Goal: Task Accomplishment & Management: Manage account settings

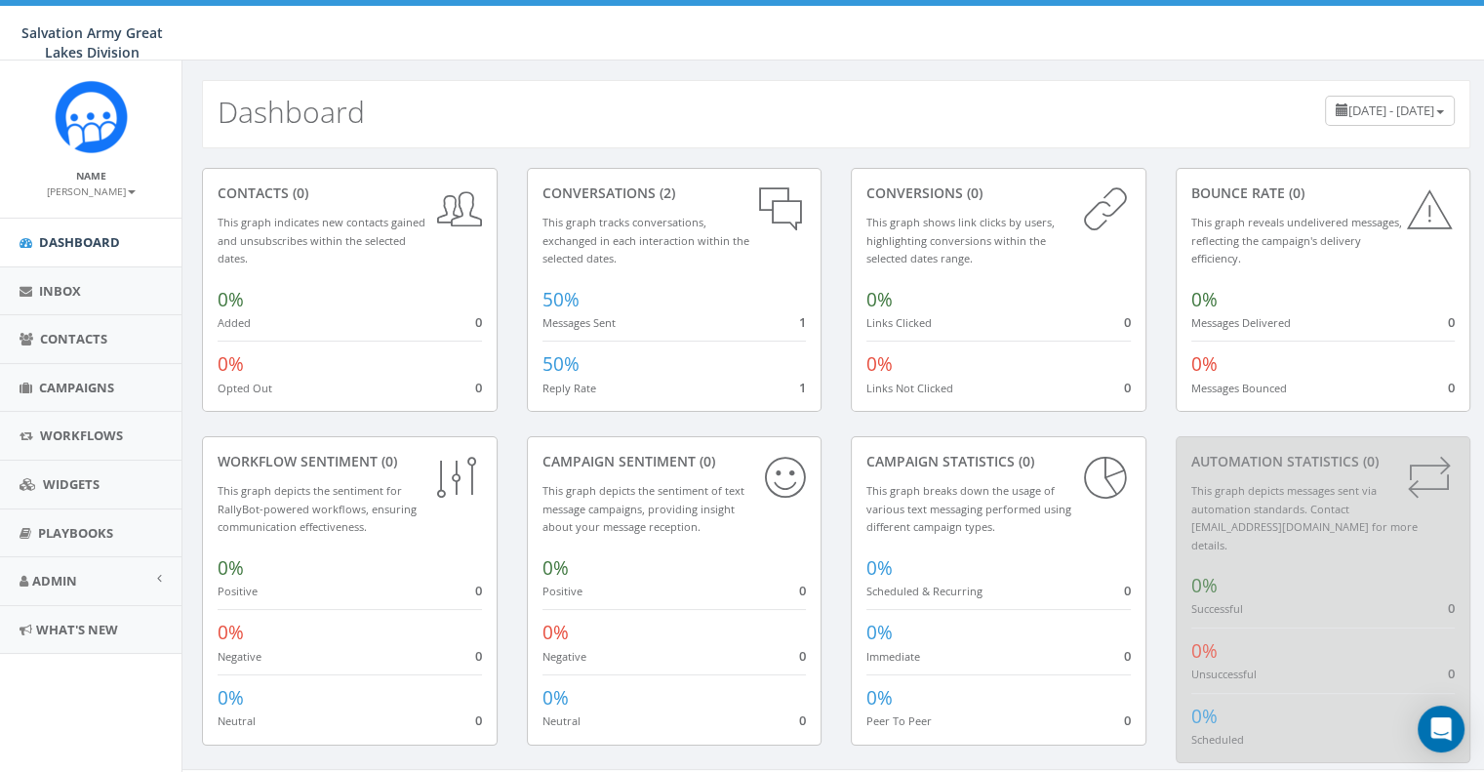
click at [95, 182] on link "[PERSON_NAME]" at bounding box center [91, 190] width 89 height 18
click at [13, 153] on div "Name Christina Holman Profile Sign Out" at bounding box center [90, 138] width 181 height 157
click at [53, 582] on span "Admin" at bounding box center [54, 581] width 45 height 18
click at [61, 621] on link "Account" at bounding box center [90, 625] width 181 height 38
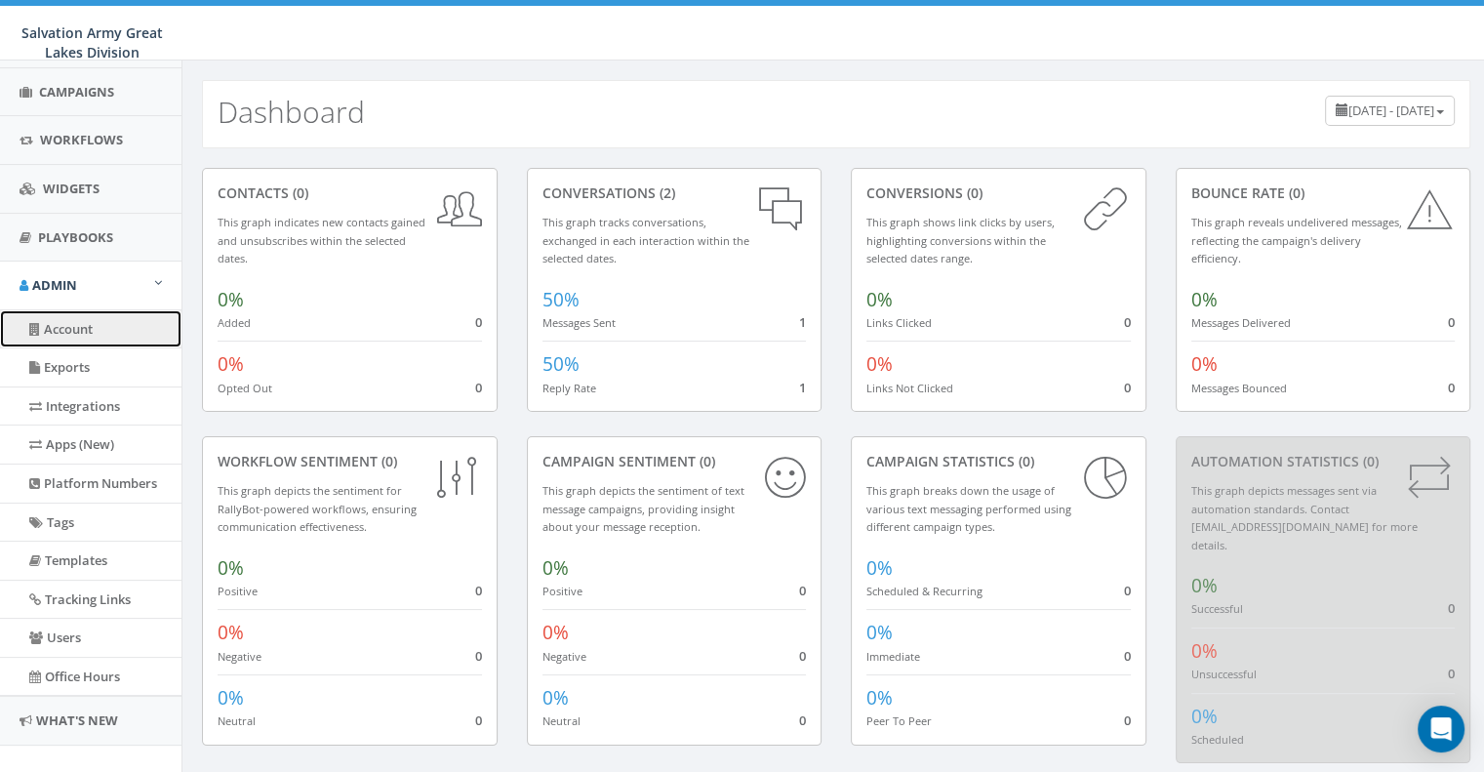
scroll to position [318, 0]
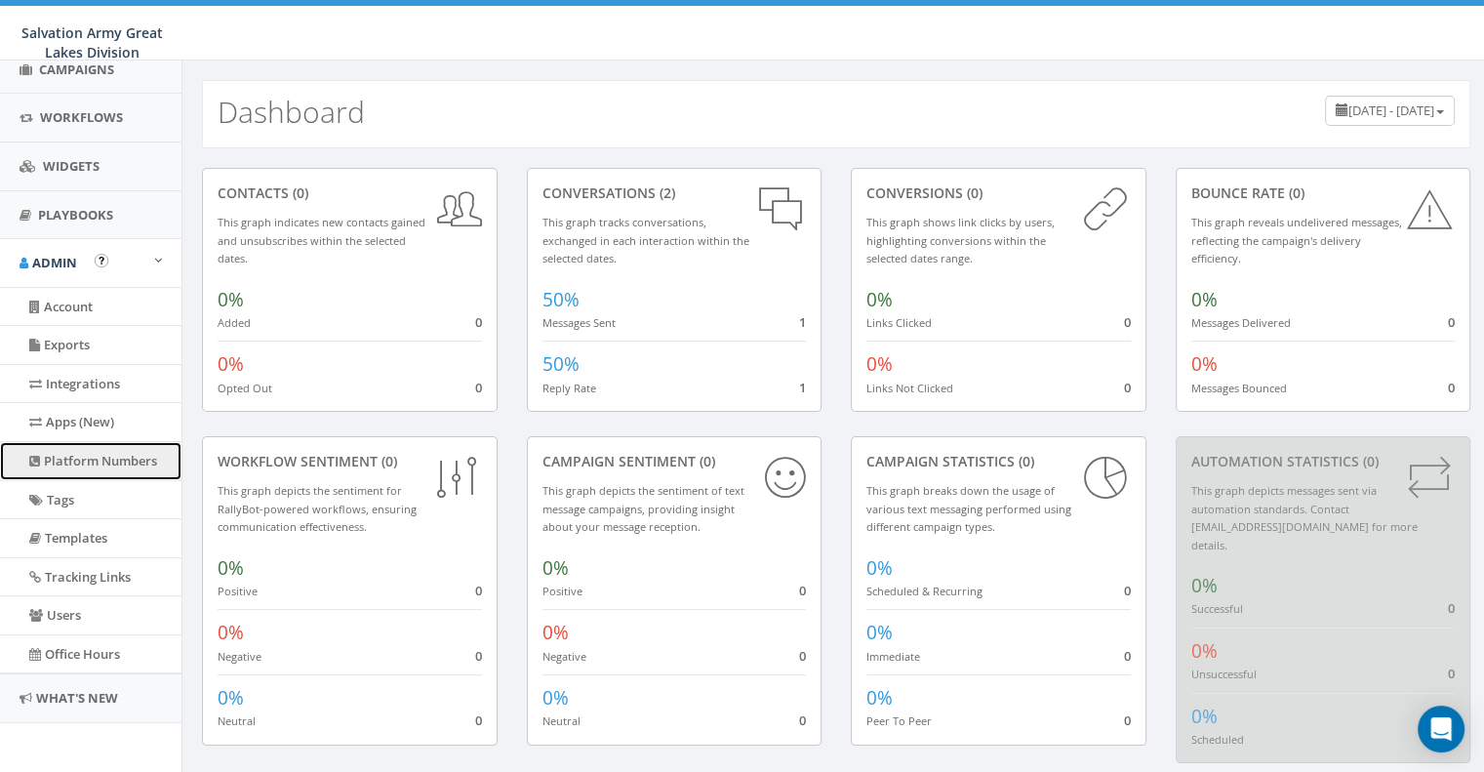
click at [73, 466] on link "Platform Numbers" at bounding box center [90, 461] width 181 height 38
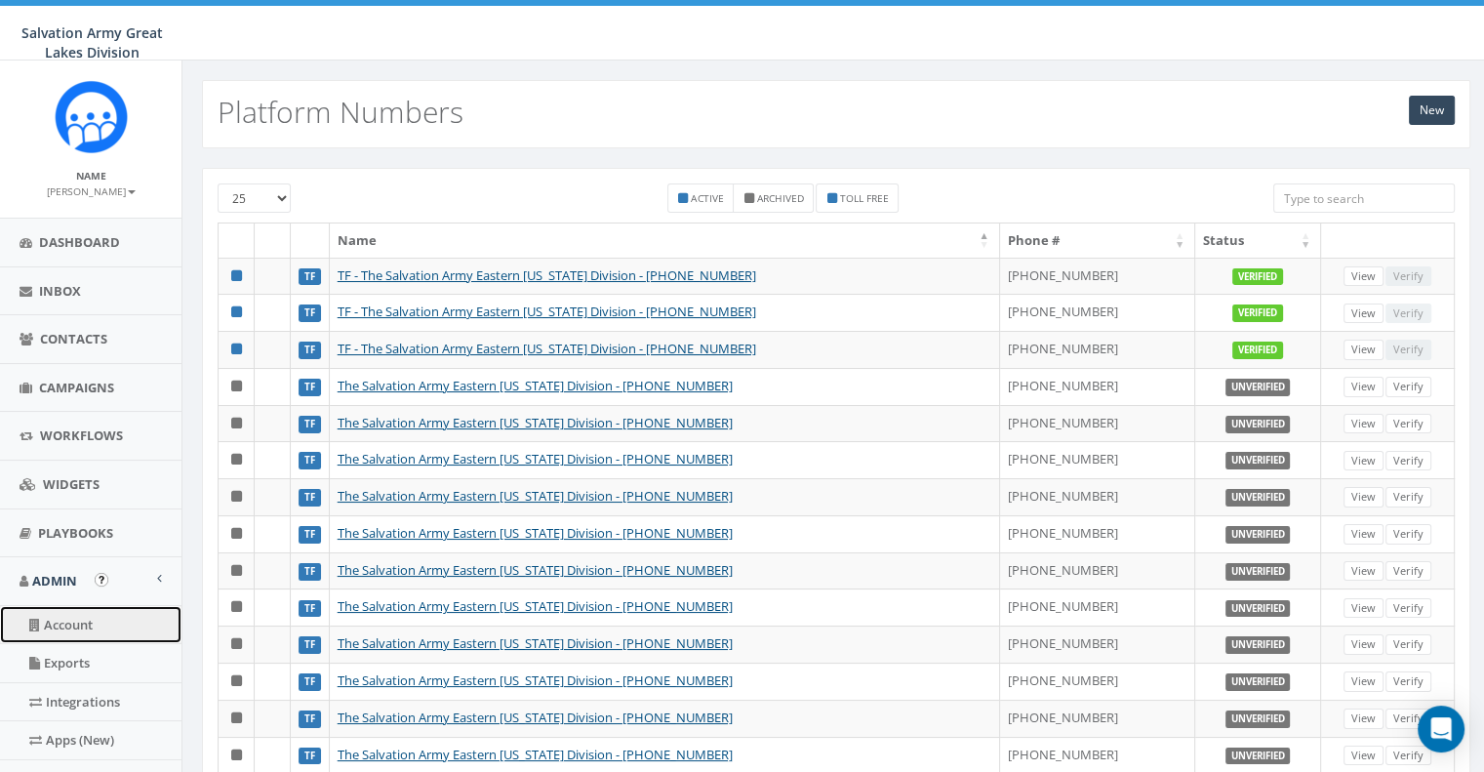
click at [66, 620] on link "Account" at bounding box center [90, 625] width 181 height 38
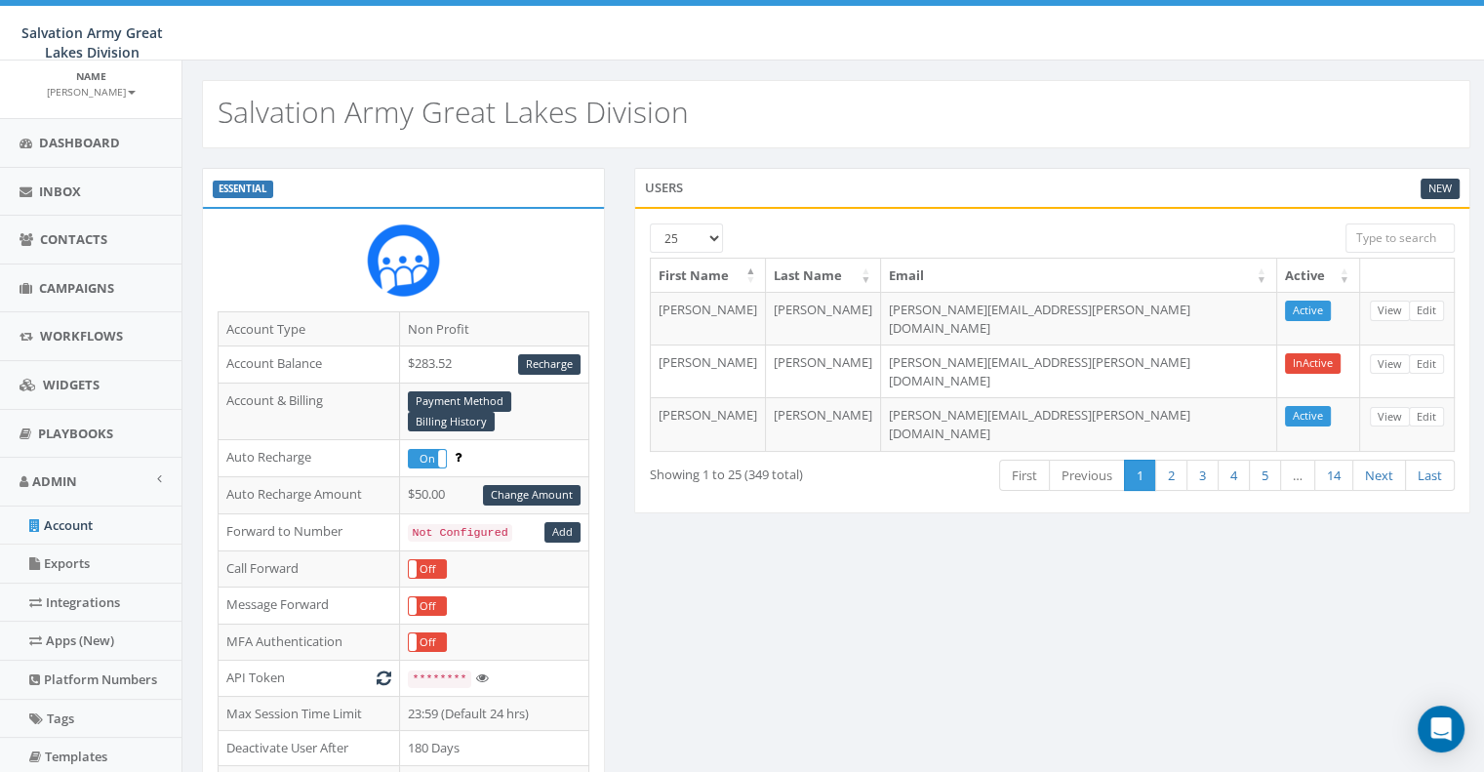
scroll to position [96, 0]
click at [77, 296] on span "Campaigns" at bounding box center [76, 292] width 75 height 18
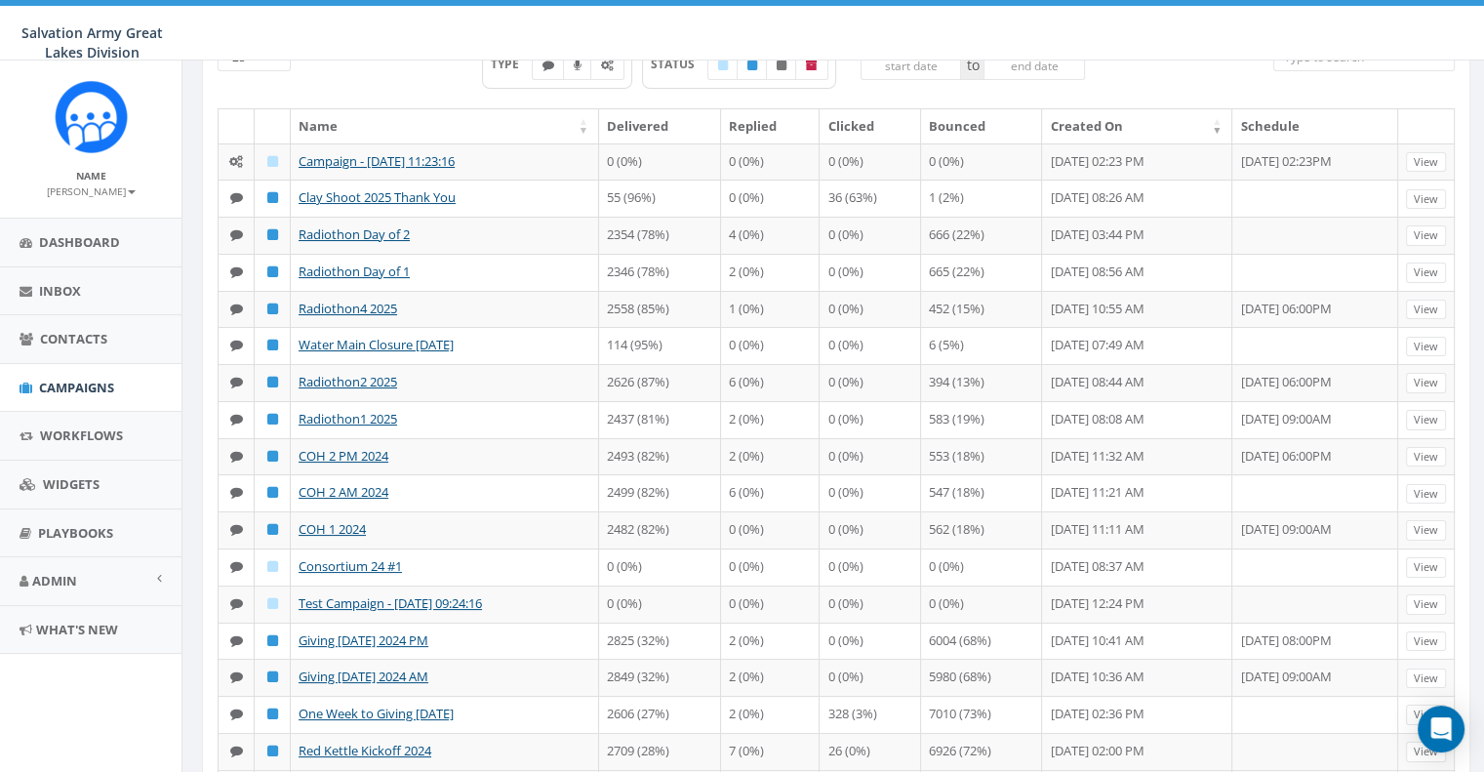
scroll to position [137, 0]
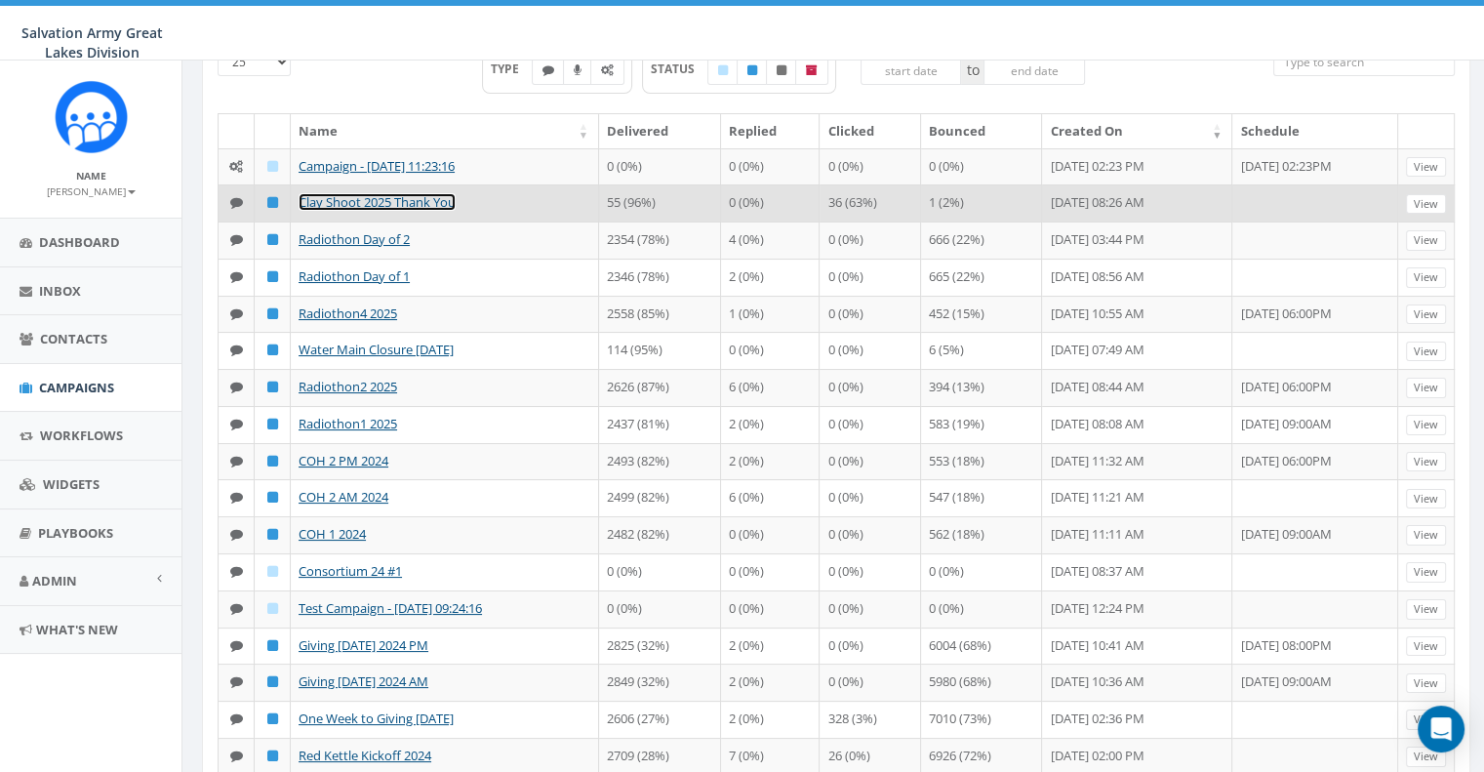
click at [405, 197] on link "Clay Shoot 2025 Thank You" at bounding box center [377, 202] width 157 height 18
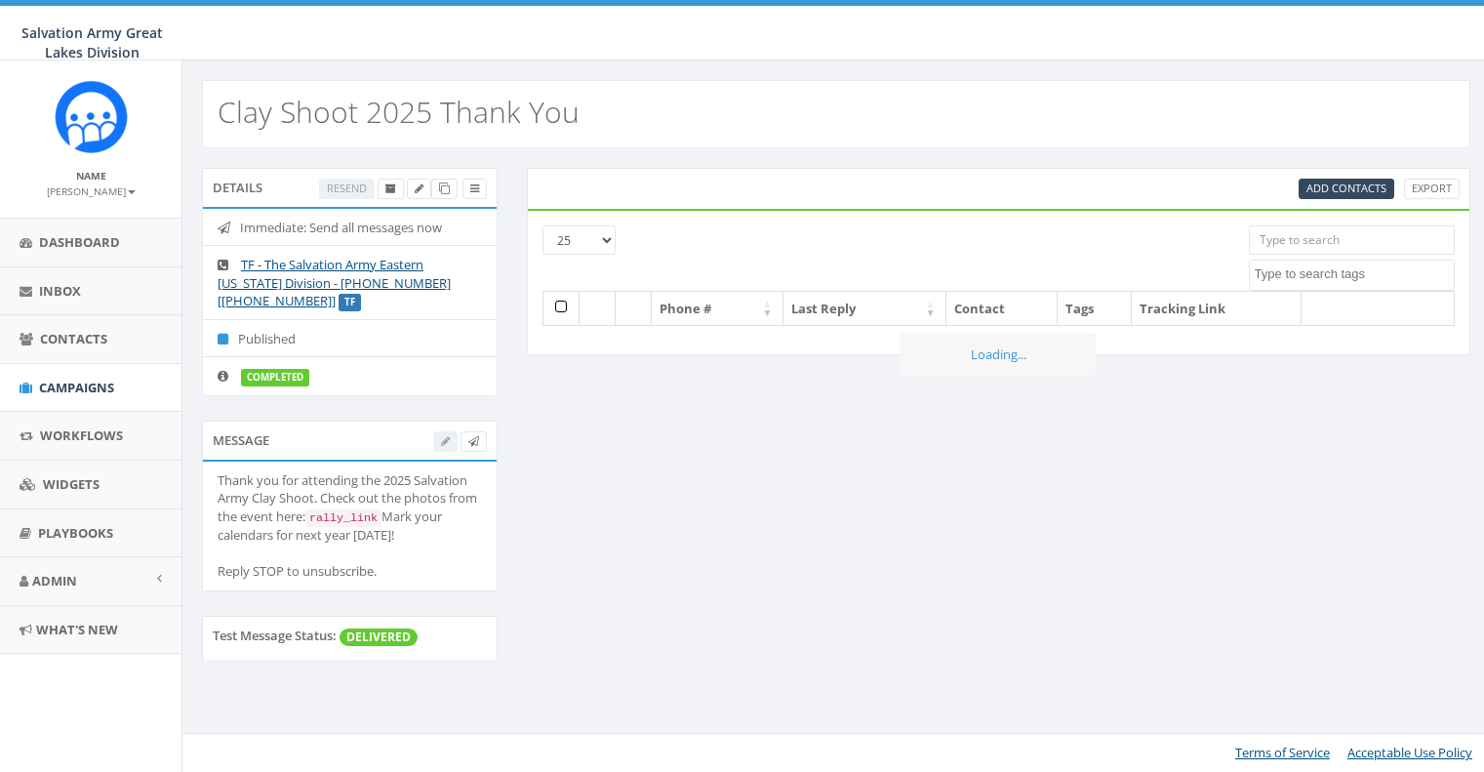
select select
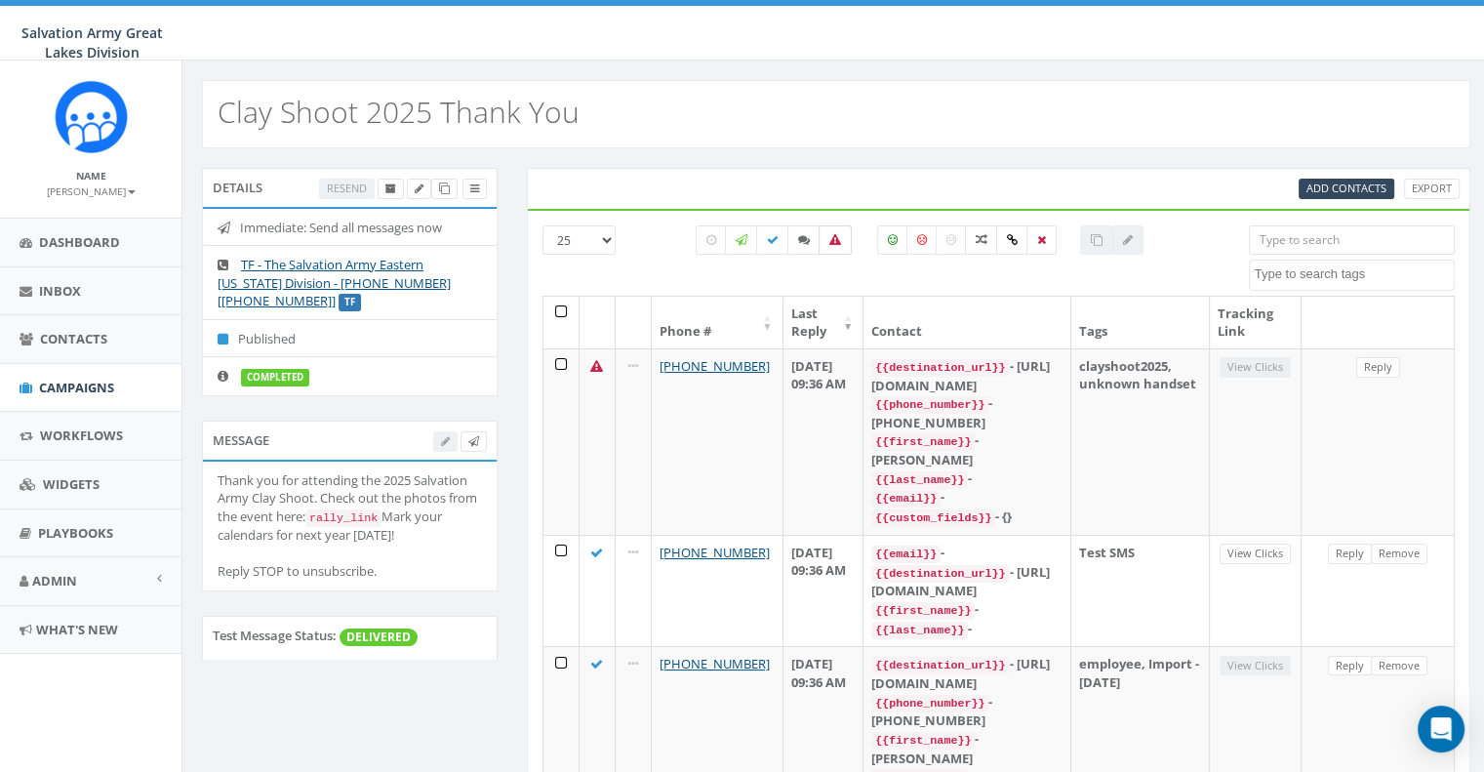
click at [840, 234] on label at bounding box center [834, 239] width 33 height 29
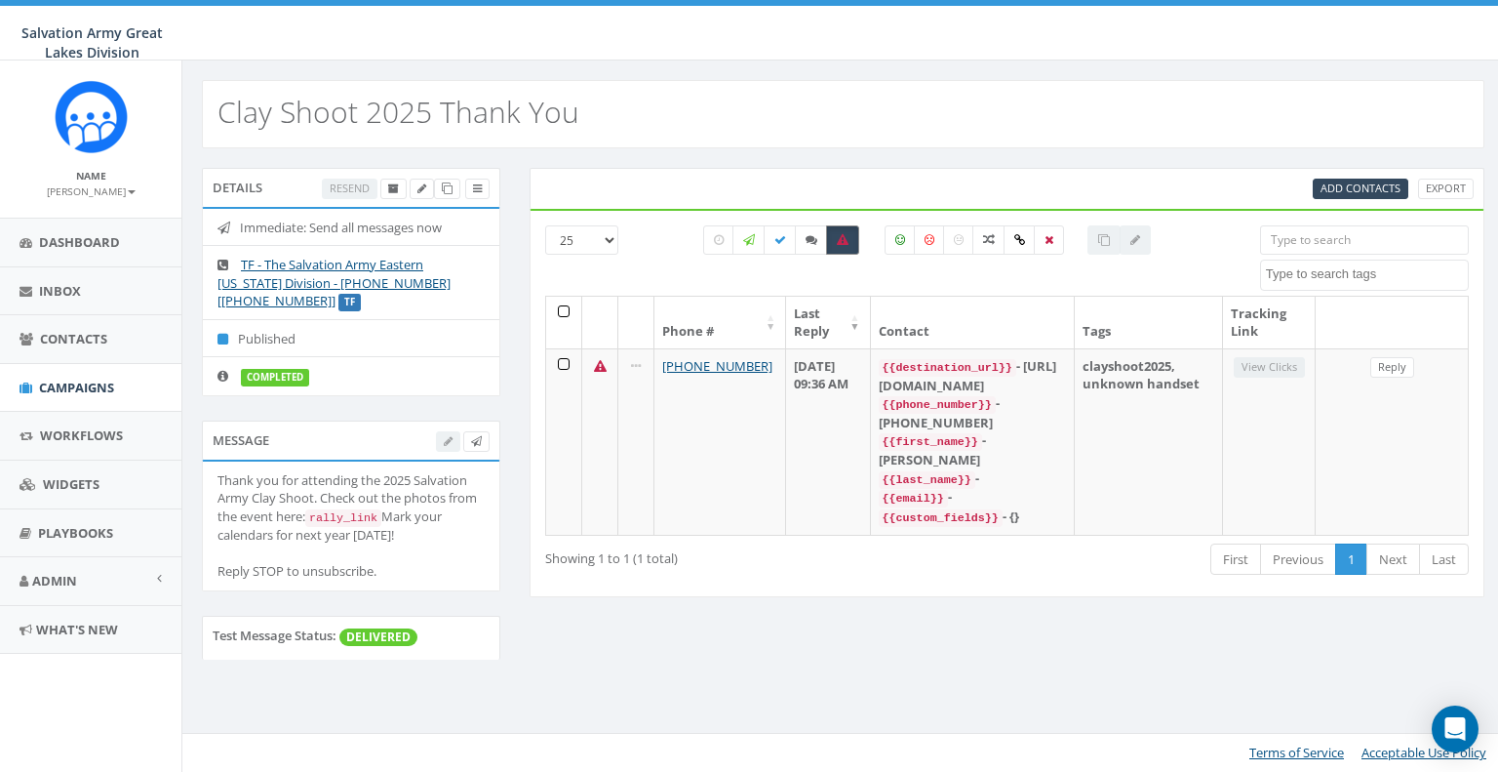
click at [840, 234] on icon at bounding box center [843, 240] width 12 height 12
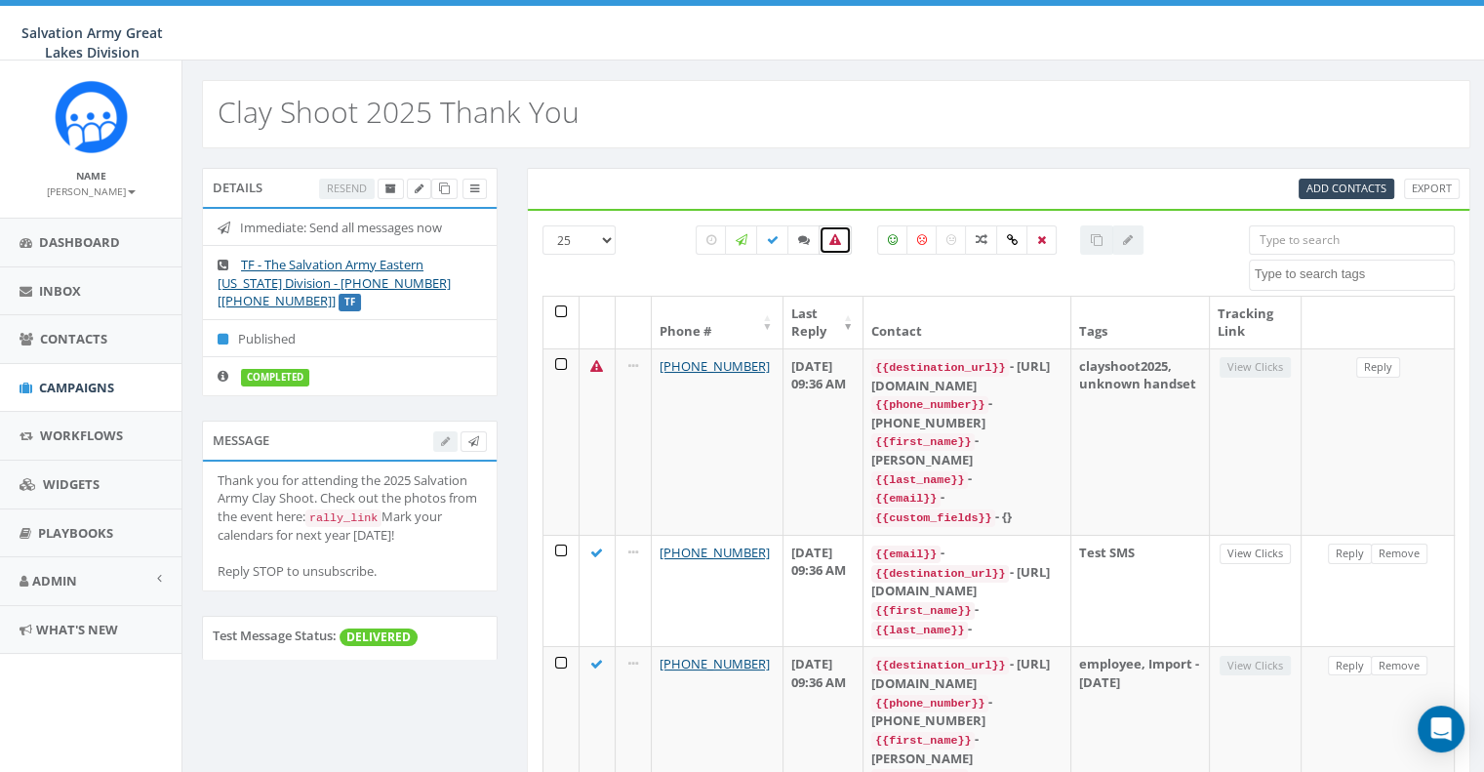
click at [836, 239] on icon at bounding box center [835, 240] width 12 height 12
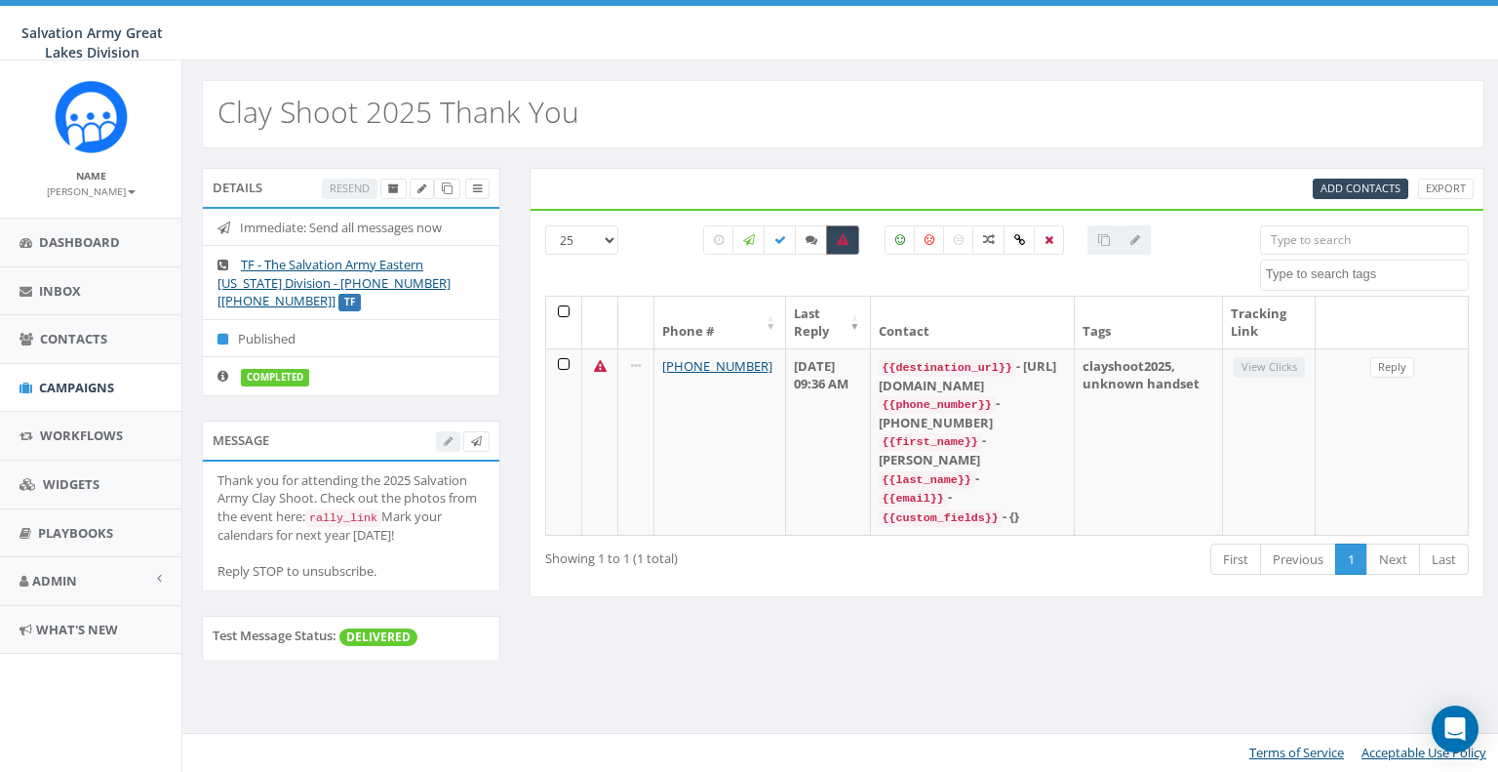
click at [837, 239] on icon at bounding box center [843, 240] width 12 height 12
checkbox input "false"
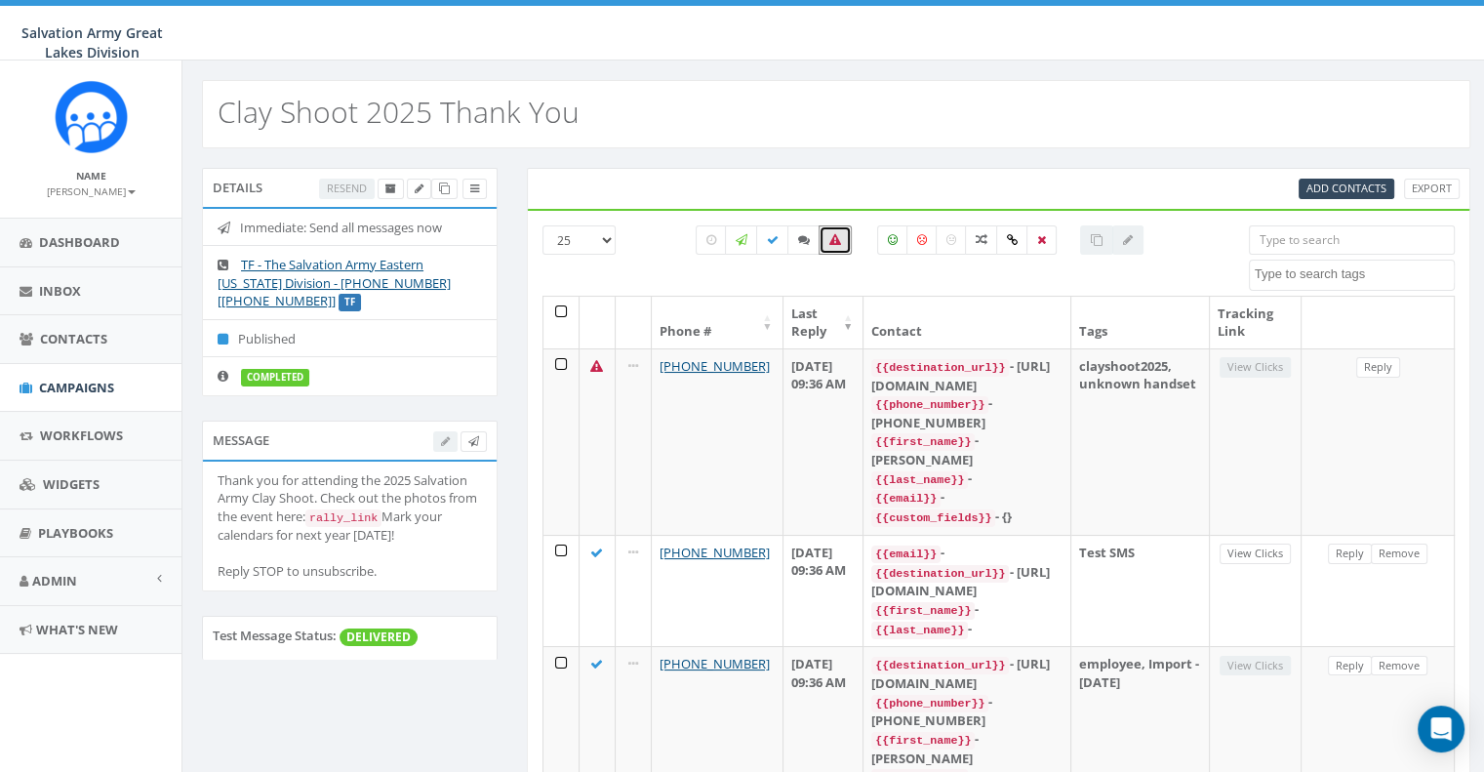
click at [647, 264] on div "All 0 contact(s) on current page All 1 contact(s) filtered" at bounding box center [920, 260] width 628 height 70
click at [72, 249] on span "Dashboard" at bounding box center [79, 242] width 81 height 18
